Goal: Find specific page/section

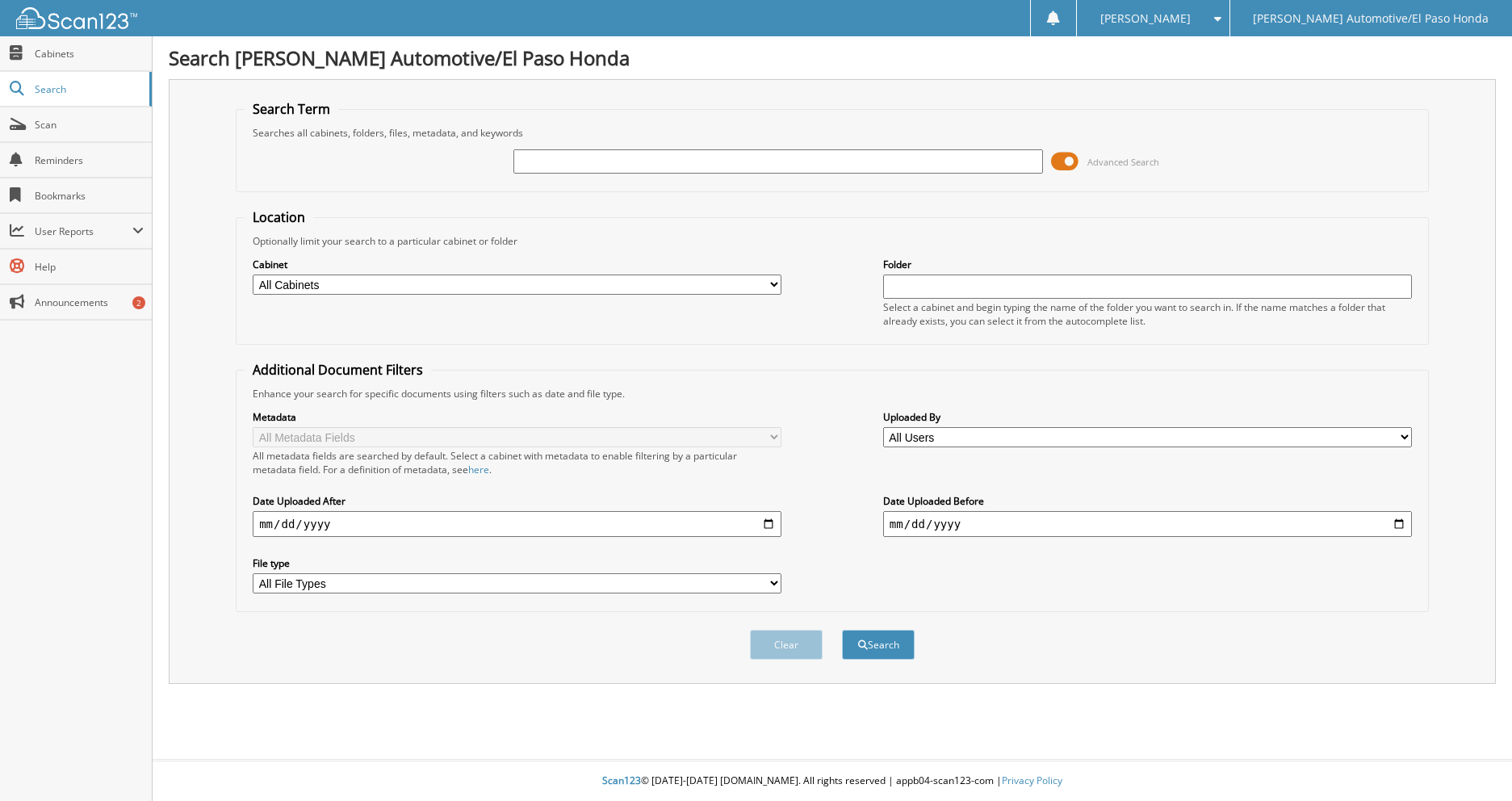
click at [554, 159] on input "text" at bounding box center [778, 161] width 529 height 24
type input "5"
type input "49857"
click at [842, 630] on button "Search" at bounding box center [878, 644] width 73 height 30
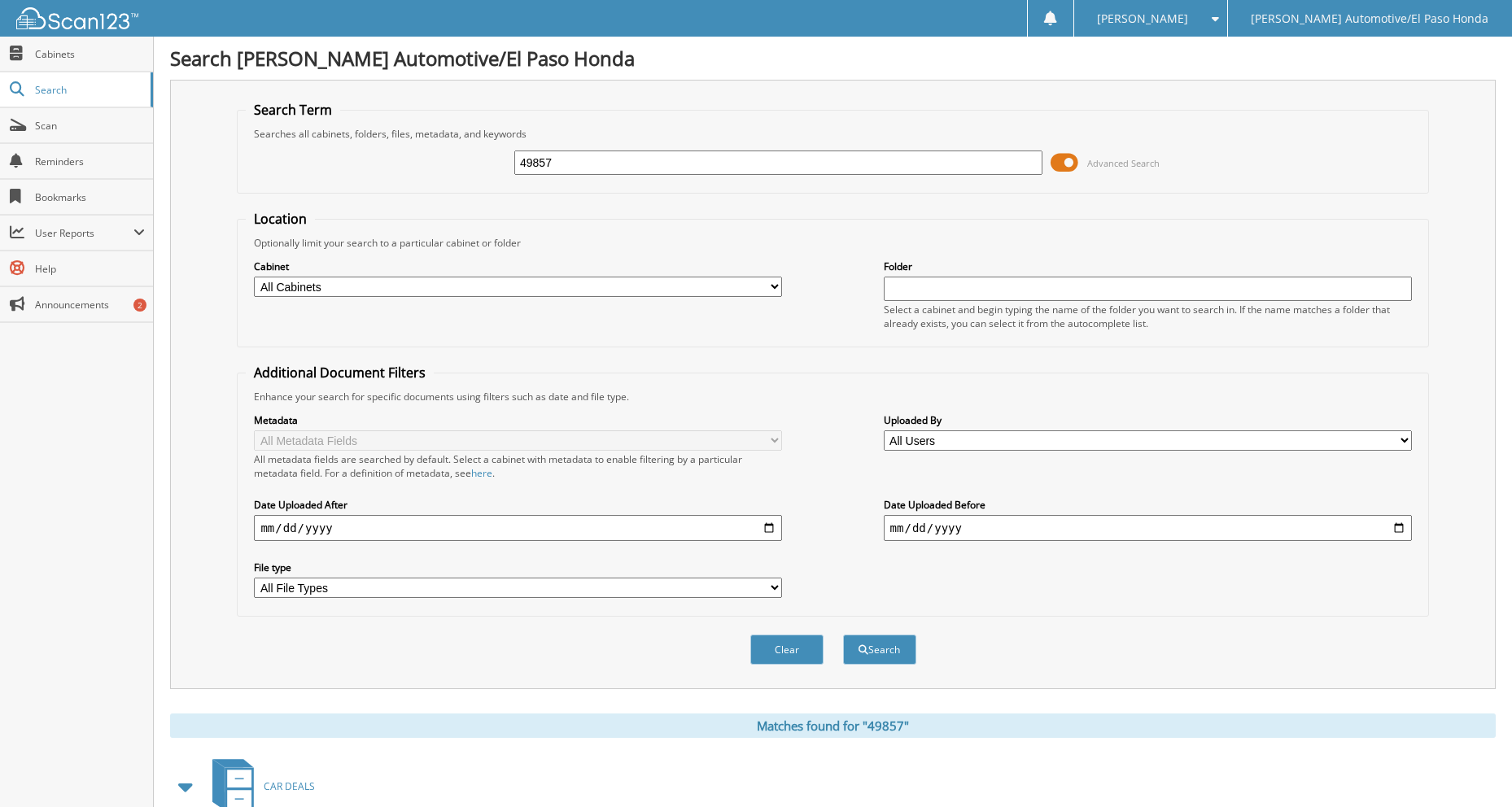
scroll to position [324, 0]
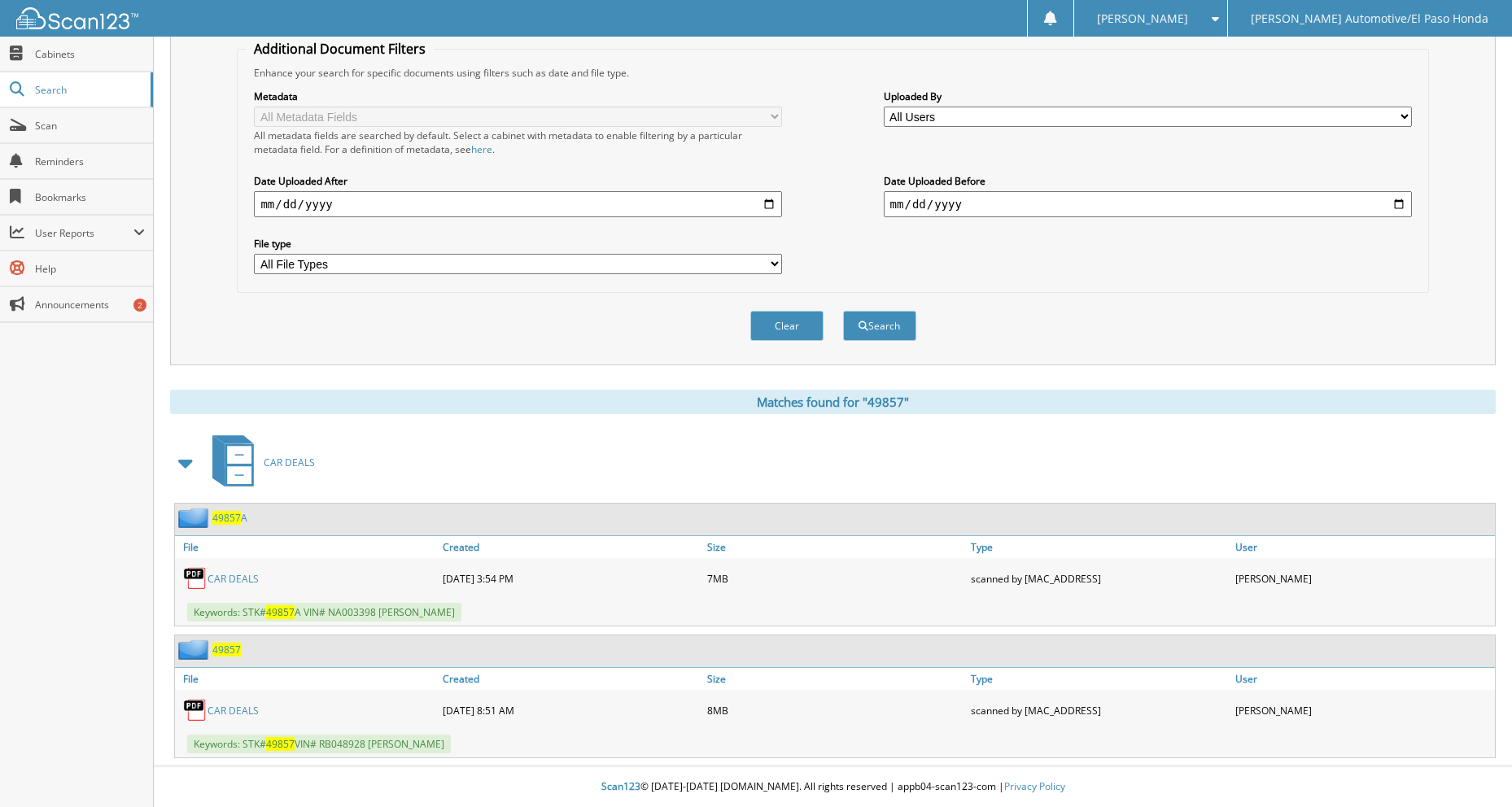
click at [251, 707] on link "CAR DEALS" at bounding box center [233, 710] width 51 height 14
